Goal: Transaction & Acquisition: Download file/media

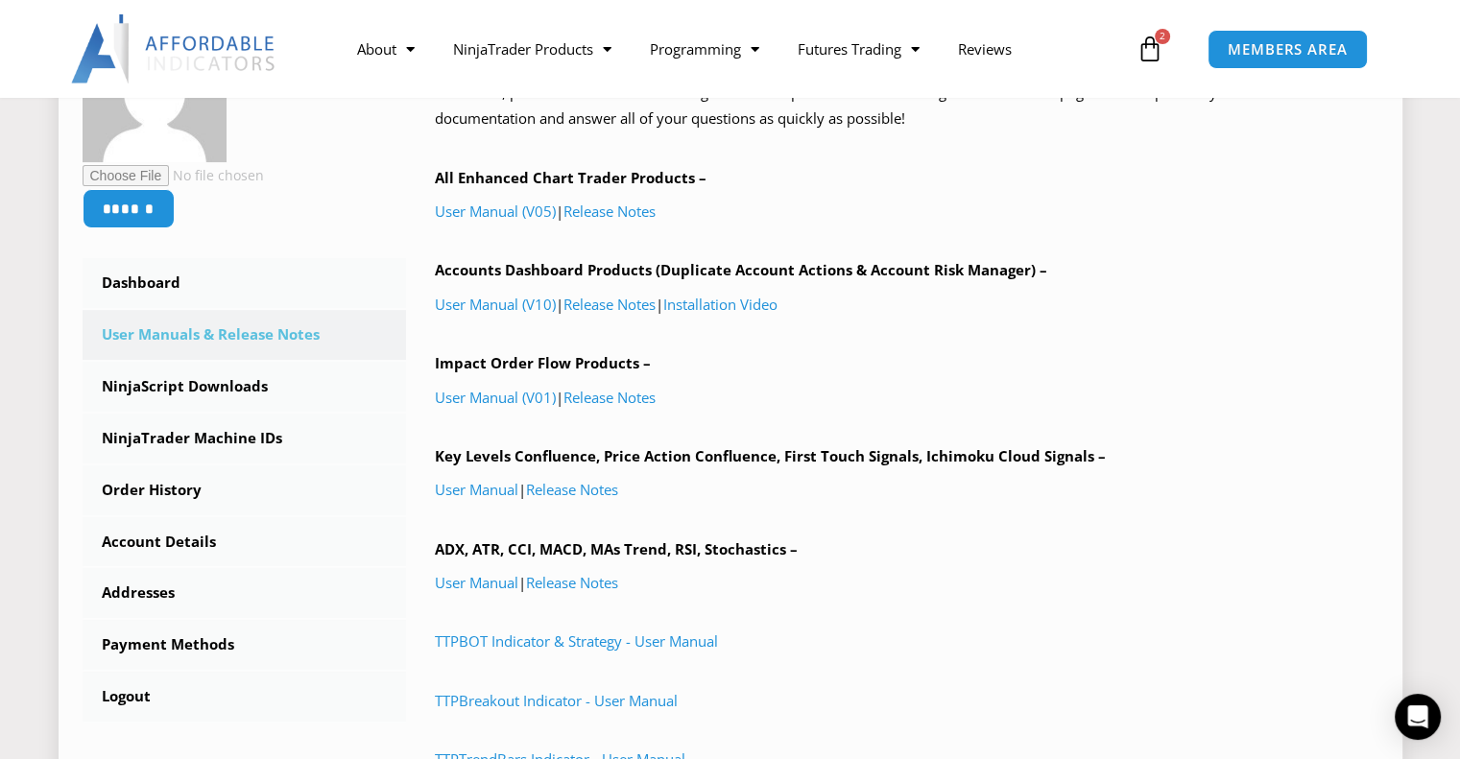
scroll to position [384, 0]
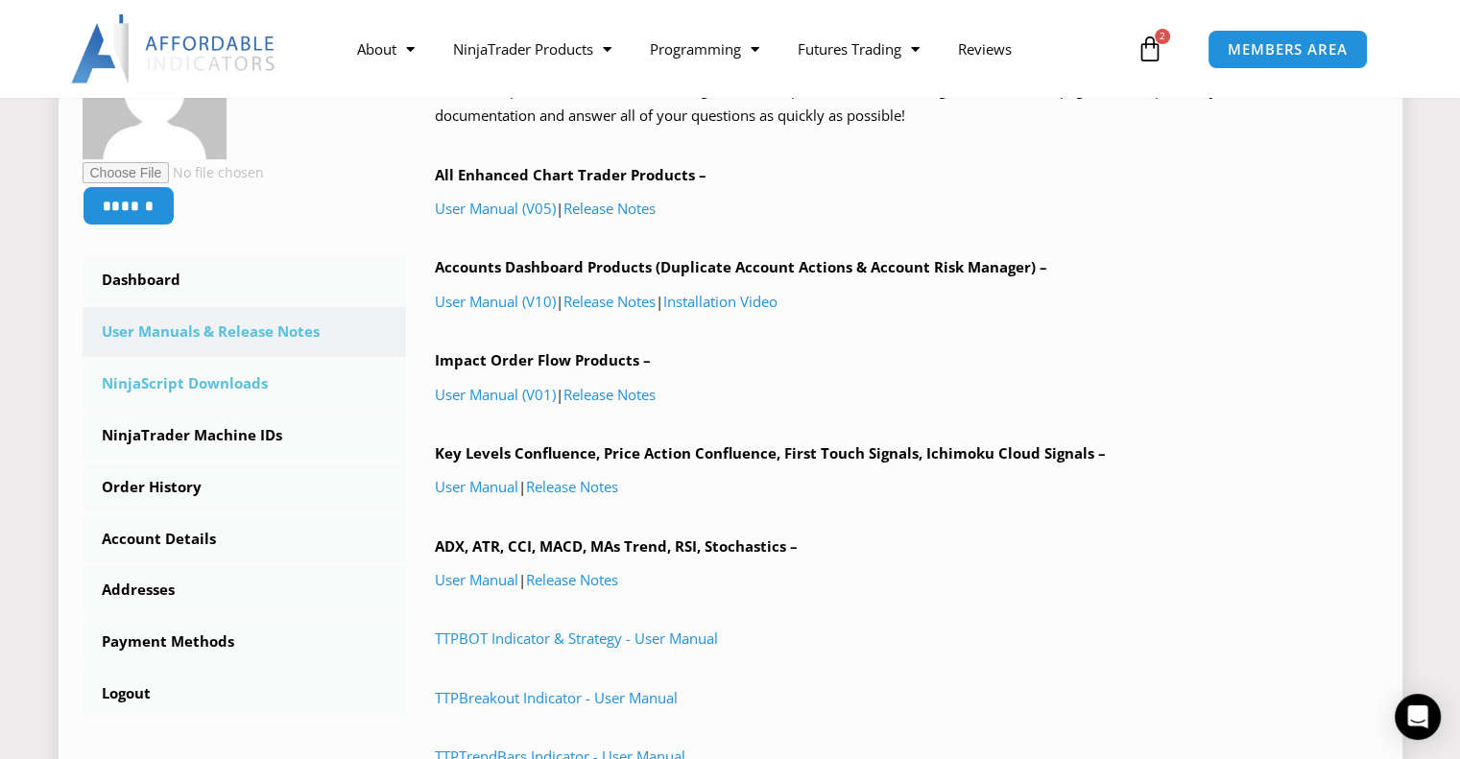
click at [171, 377] on link "NinjaScript Downloads" at bounding box center [245, 384] width 325 height 50
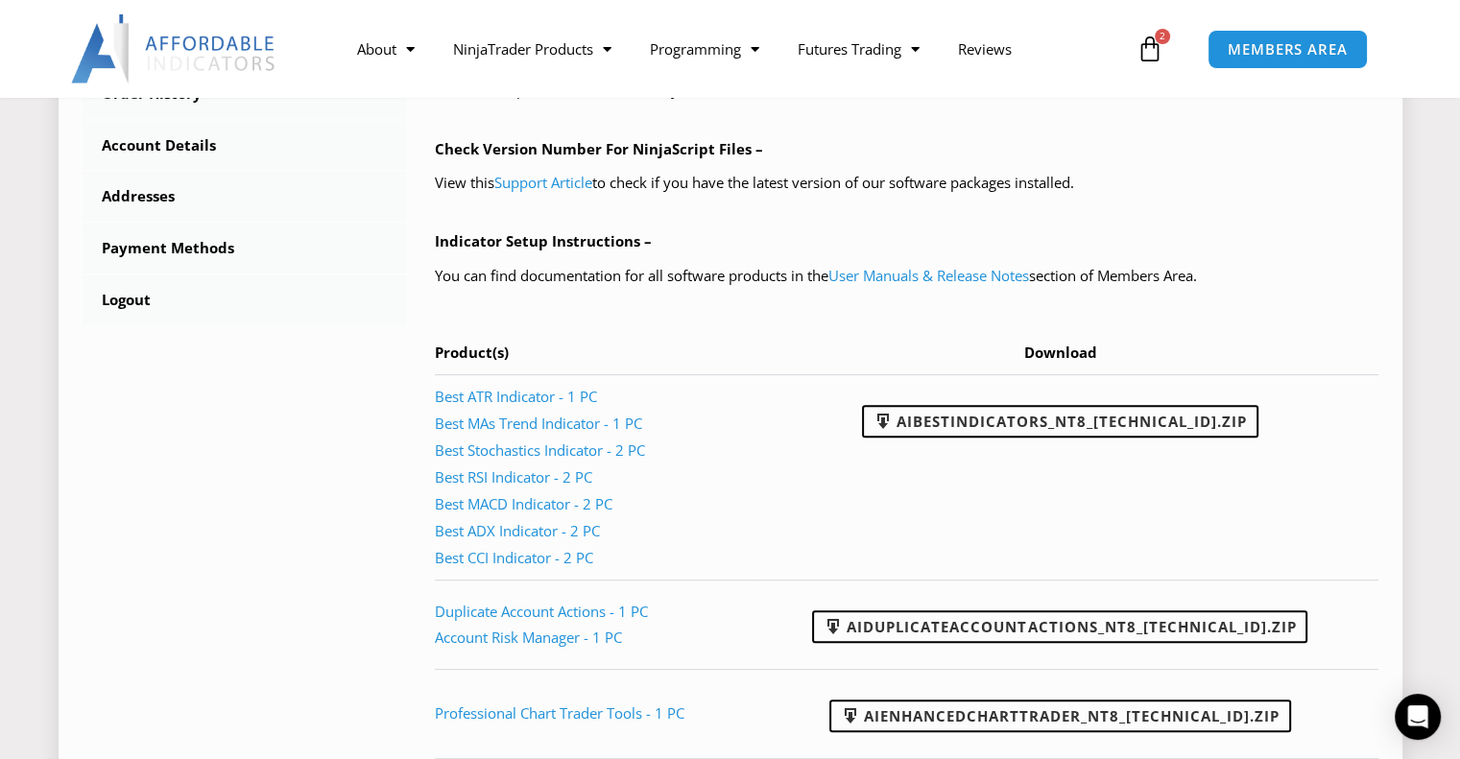
scroll to position [864, 0]
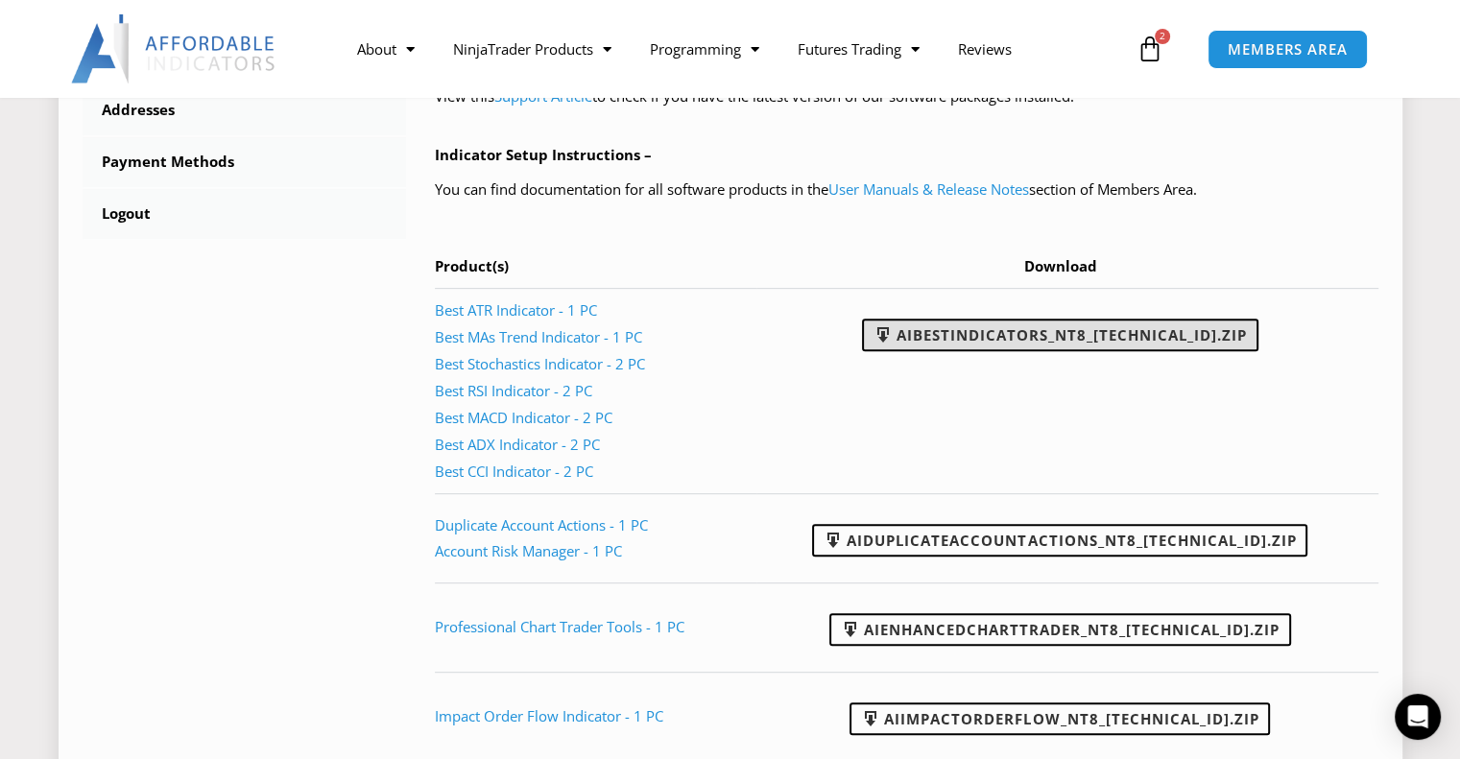
drag, startPoint x: 1287, startPoint y: 328, endPoint x: 918, endPoint y: 337, distance: 368.8
click at [918, 337] on td "AIBestIndicators_NT8_[TECHNICAL_ID].zip" at bounding box center [1067, 332] width 621 height 89
copy link "AIBestIndicators_NT8_[TECHNICAL_ID].zip"
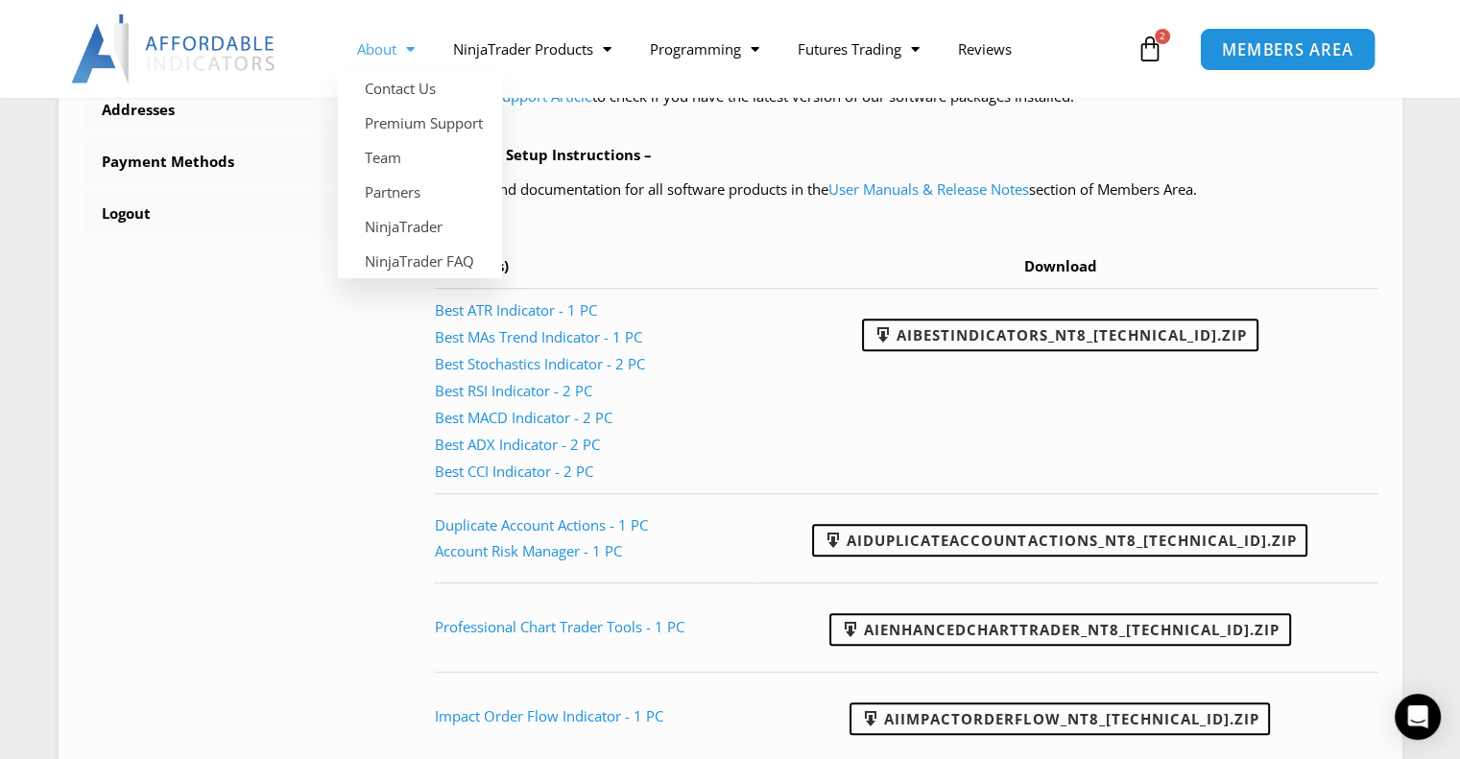
click at [1281, 51] on span "MEMBERS AREA" at bounding box center [1288, 49] width 132 height 16
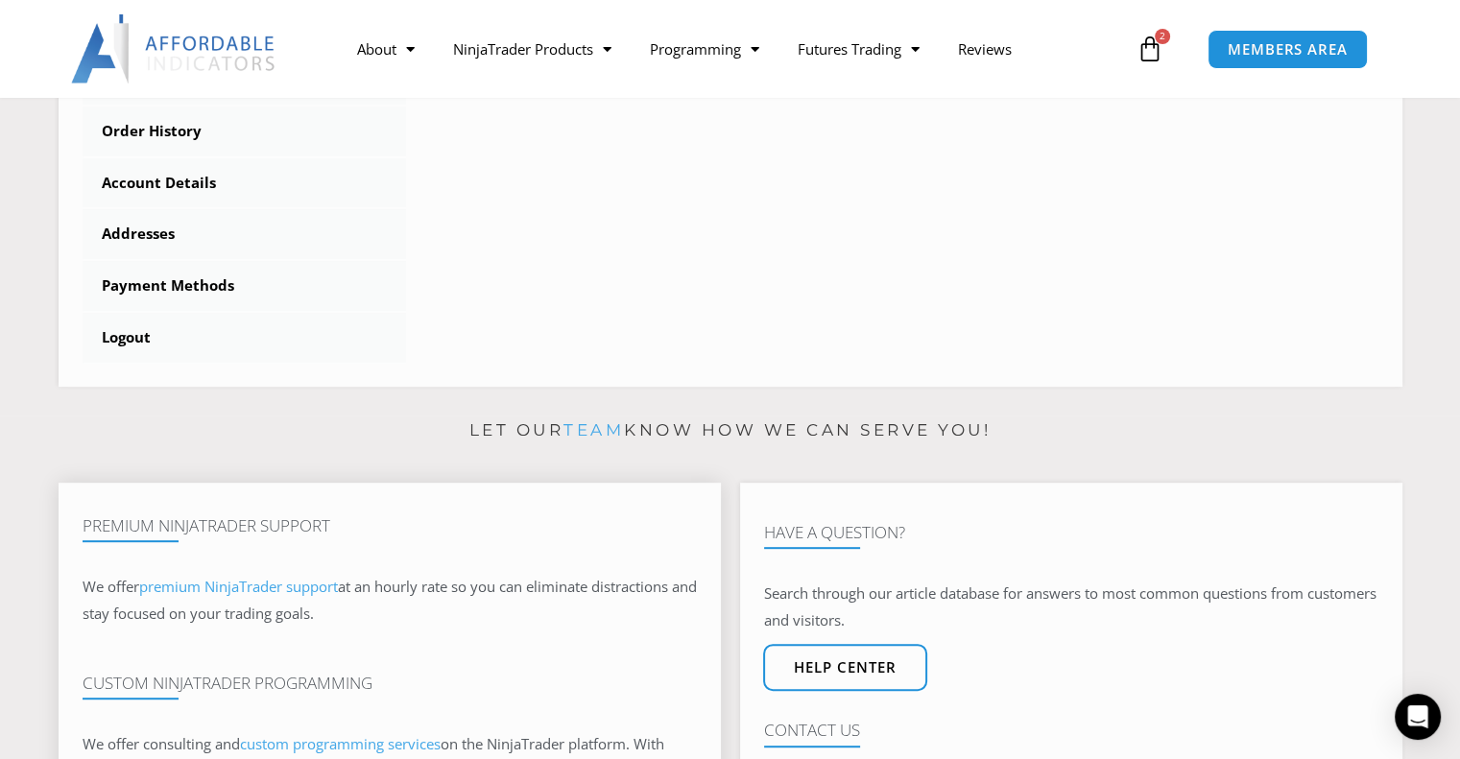
scroll to position [768, 0]
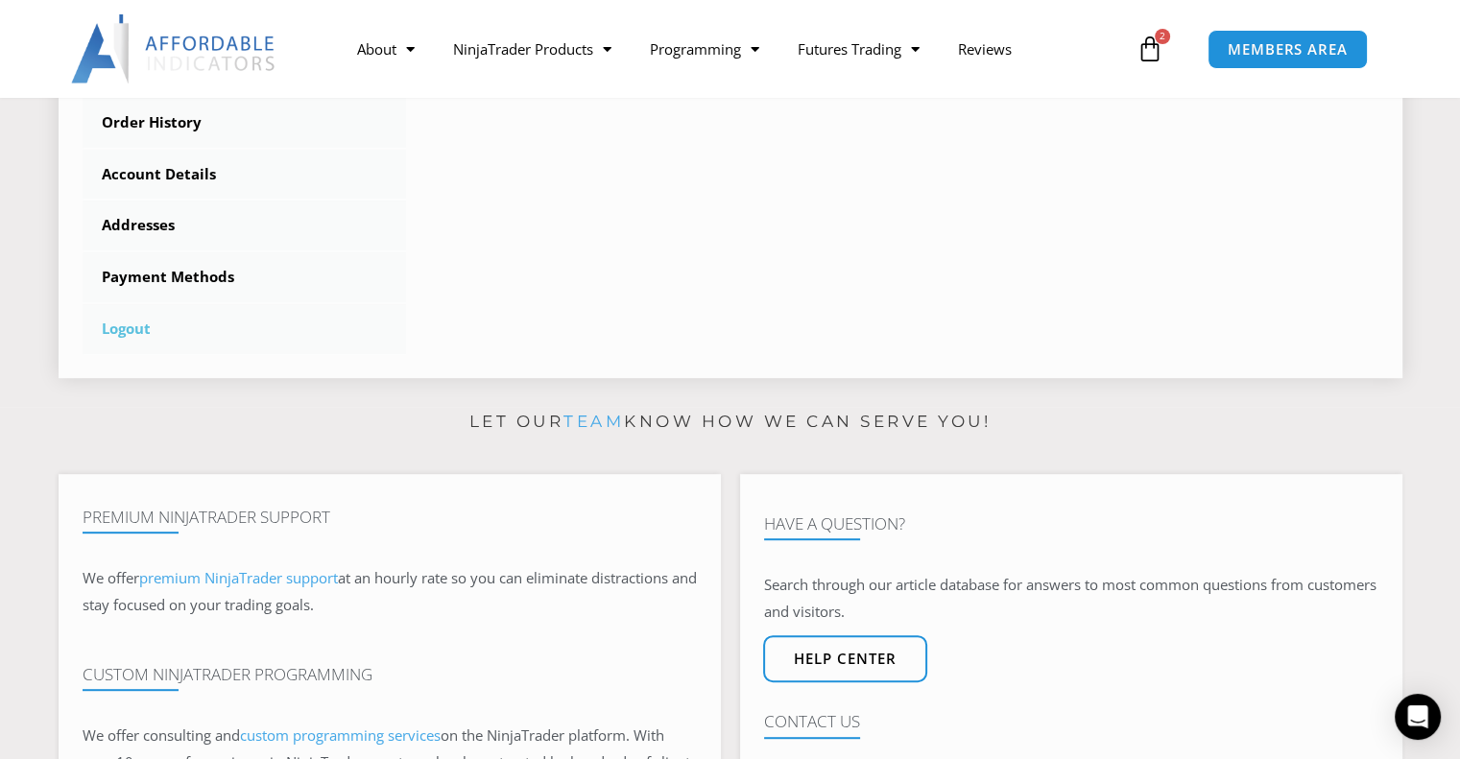
click at [143, 330] on link "Logout" at bounding box center [245, 329] width 325 height 50
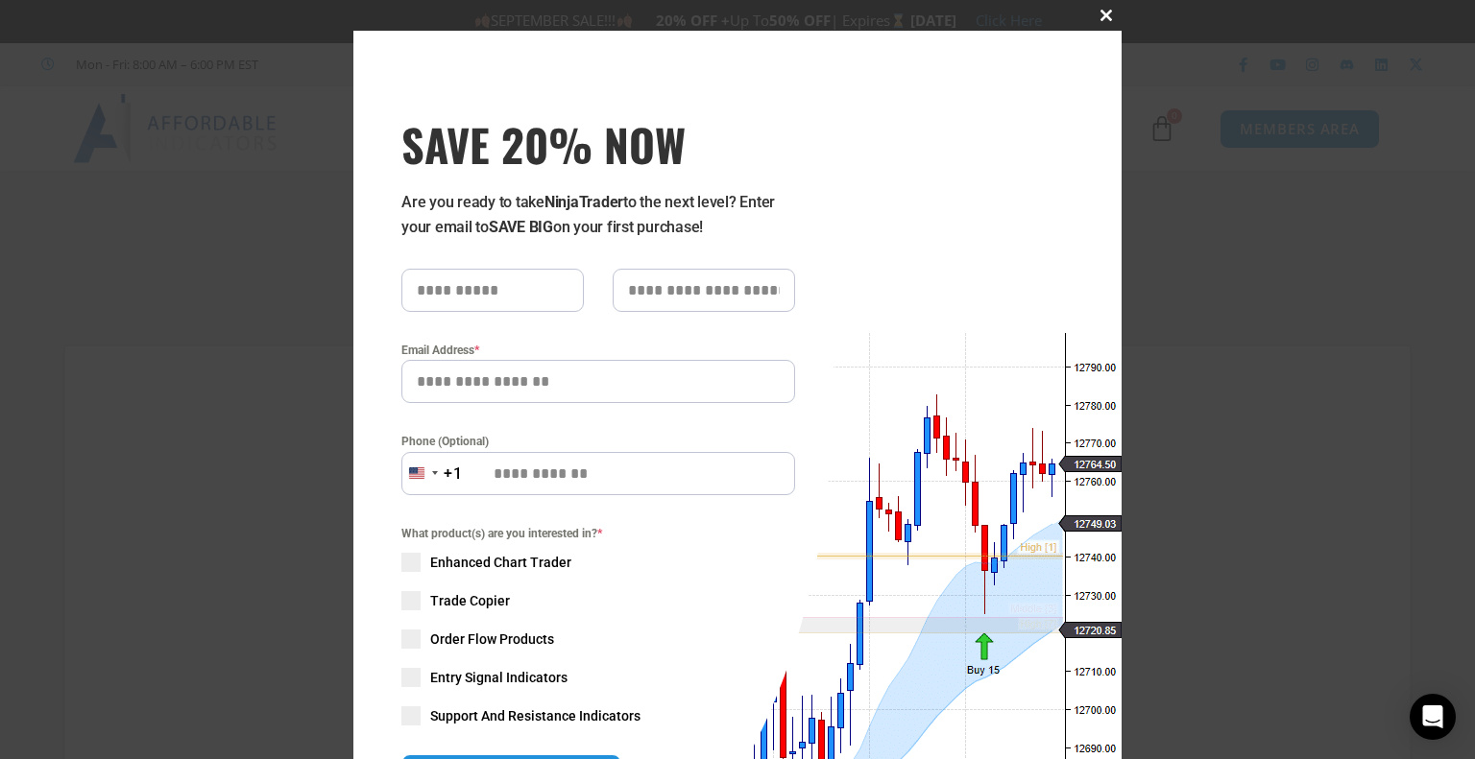
type input "**********"
click at [1094, 7] on button "Close this module" at bounding box center [1106, 15] width 31 height 31
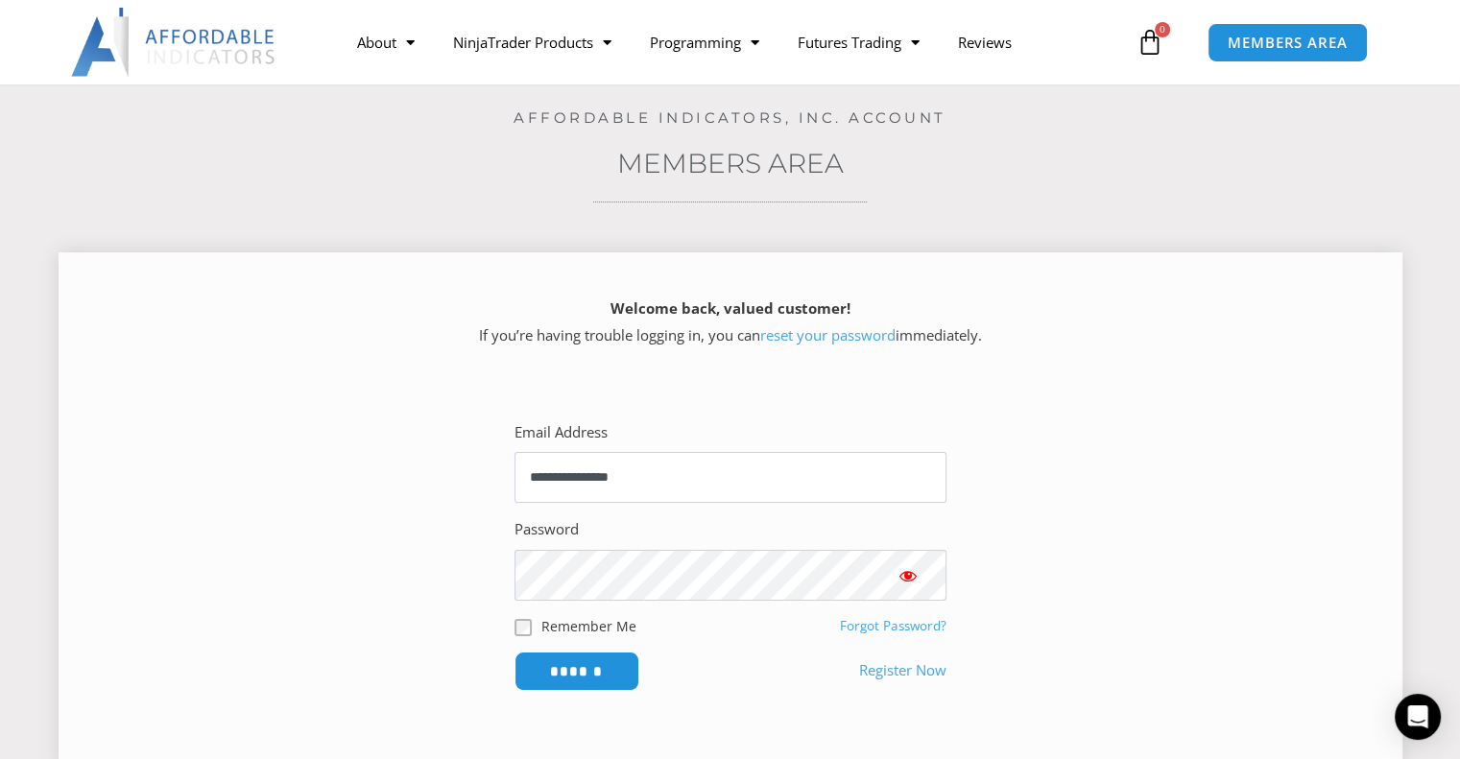
scroll to position [288, 0]
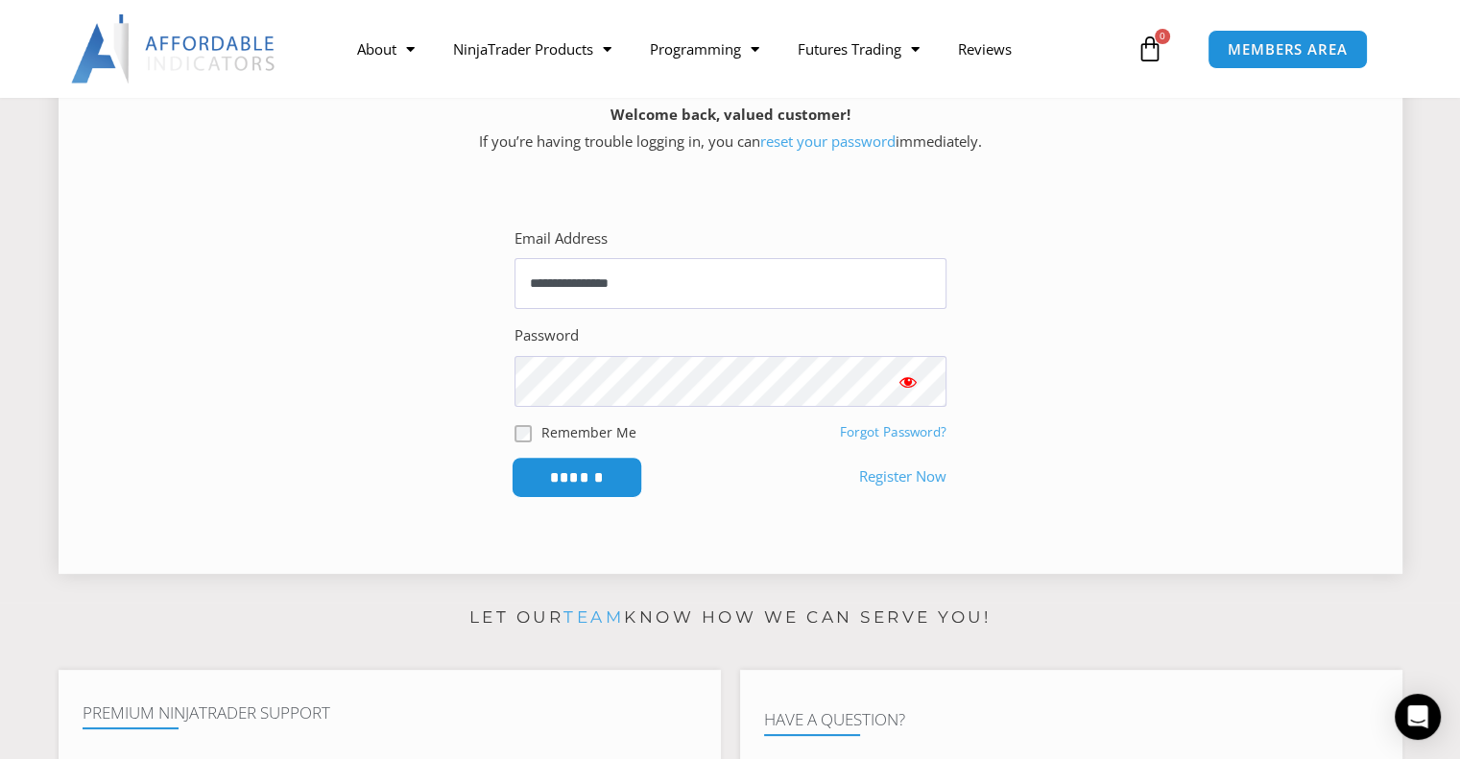
click at [565, 473] on input "******" at bounding box center [577, 477] width 132 height 41
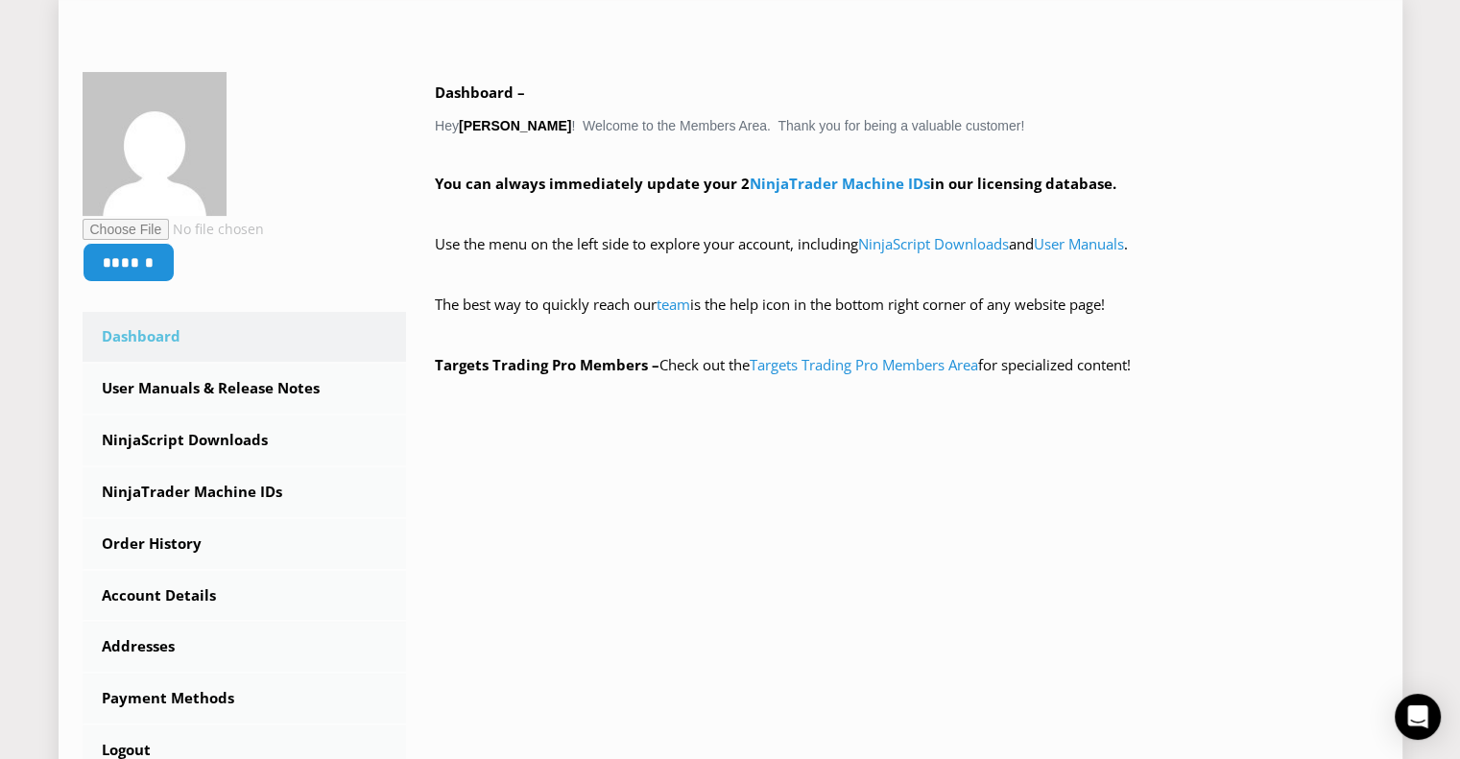
scroll to position [384, 0]
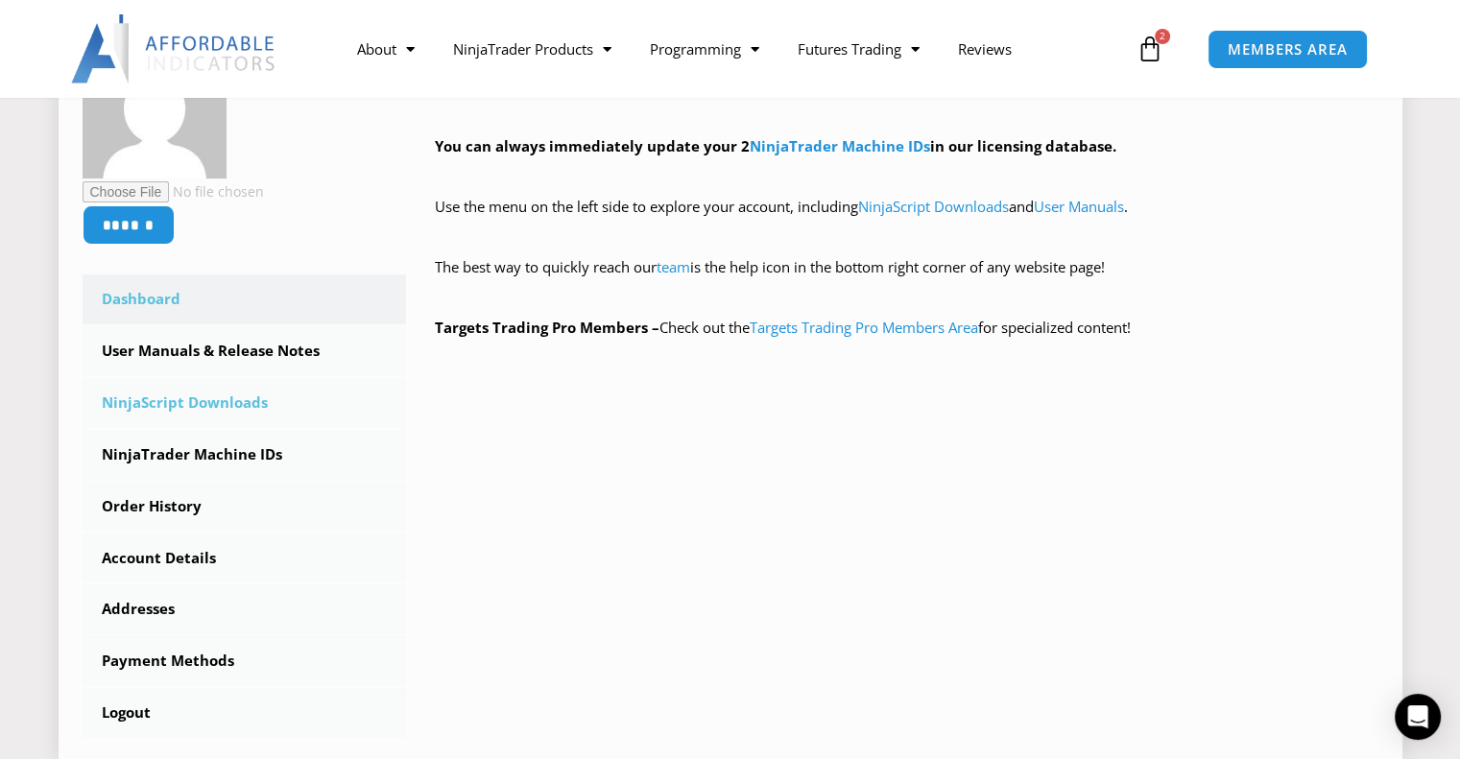
click at [175, 403] on link "NinjaScript Downloads" at bounding box center [245, 403] width 325 height 50
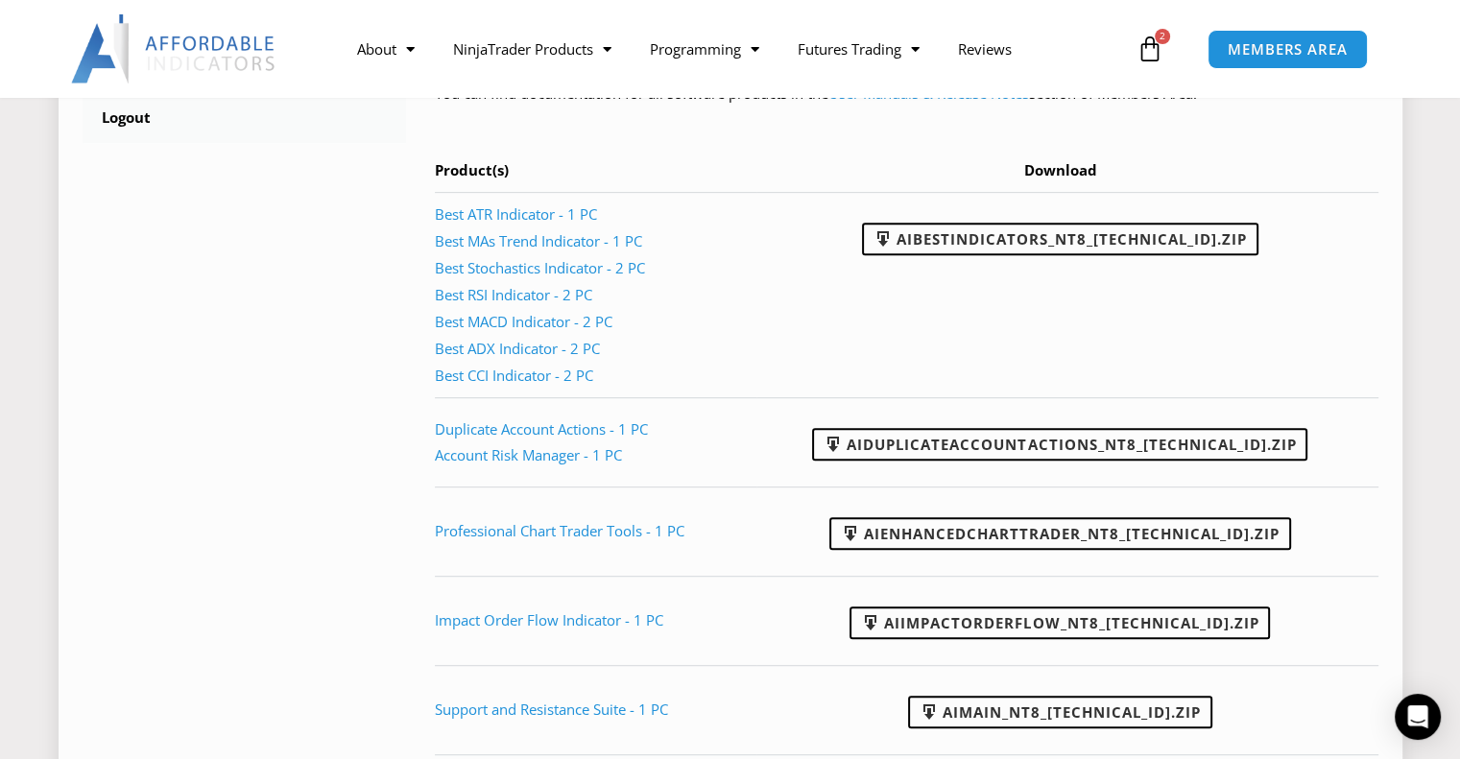
scroll to position [1056, 0]
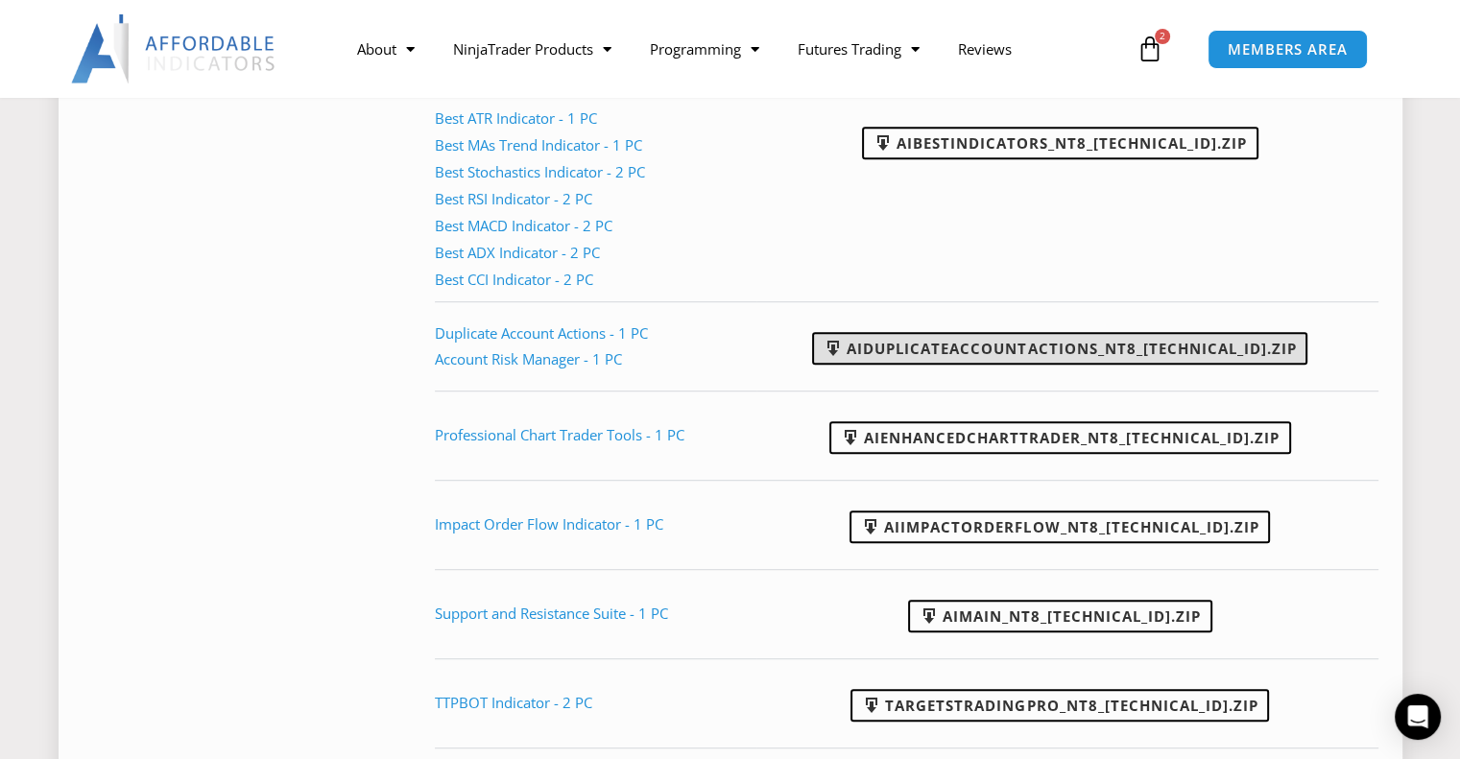
drag, startPoint x: 1263, startPoint y: 349, endPoint x: 880, endPoint y: 355, distance: 382.2
click at [880, 355] on td "AIDuplicateAccountActions_NT8_25.2.5.1.zip" at bounding box center [1067, 345] width 621 height 89
copy link "AIDuplicateAccountActions_NT8_25.2.5.1.zip"
click at [1318, 538] on td "AIImpactOrderFlow_NT8_24.11.26.1.zip" at bounding box center [1067, 524] width 621 height 89
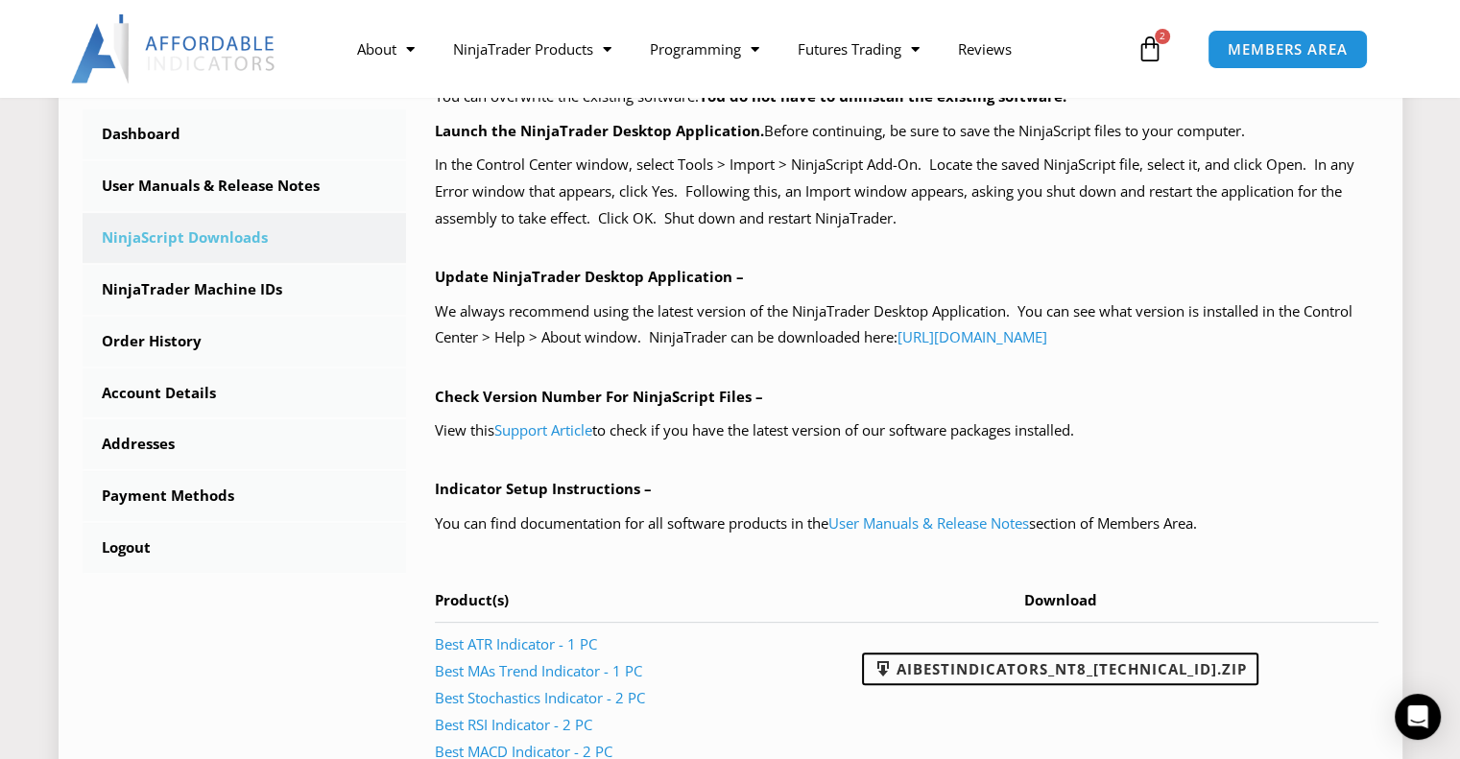
scroll to position [480, 0]
